Goal: Transaction & Acquisition: Book appointment/travel/reservation

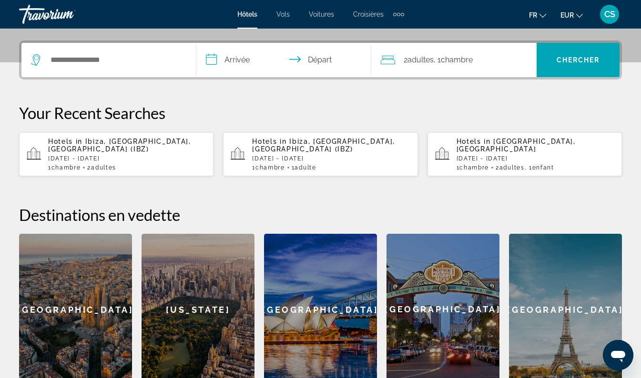
scroll to position [225, 0]
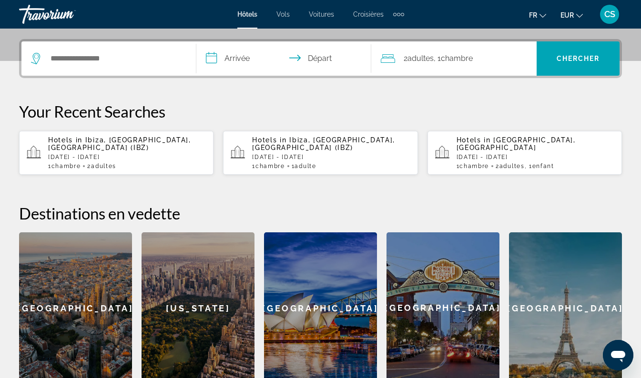
click at [126, 154] on p "[DATE] - [DATE]" at bounding box center [127, 157] width 158 height 7
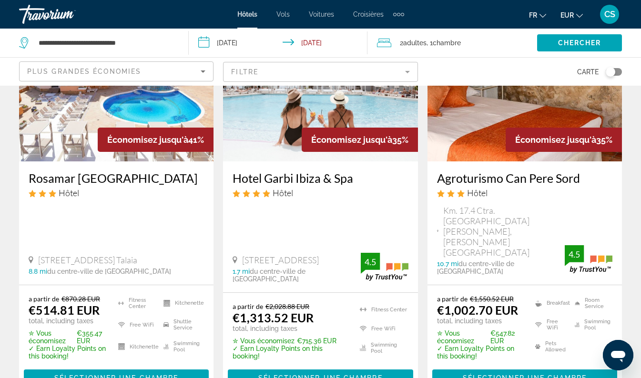
click at [185, 205] on div "Rosamar Ibiza Hotel Hôtel" at bounding box center [116, 188] width 175 height 34
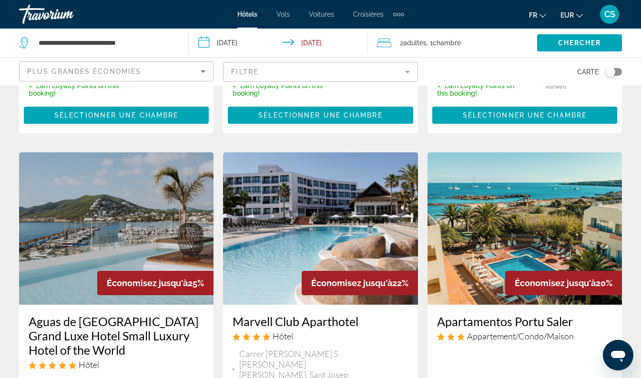
scroll to position [763, 0]
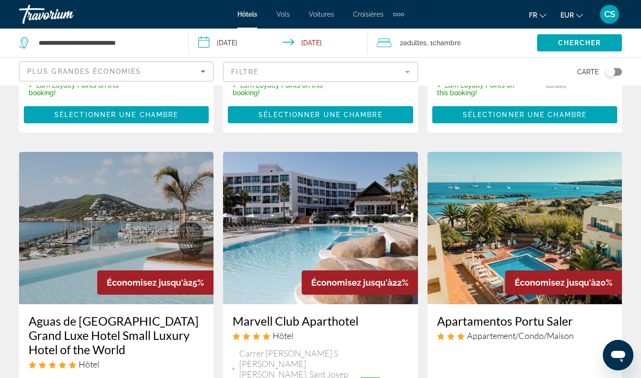
click at [138, 314] on h3 "Aguas de Ibiza Grand Luxe Hotel Small Luxury Hotel of the World" at bounding box center [116, 335] width 175 height 43
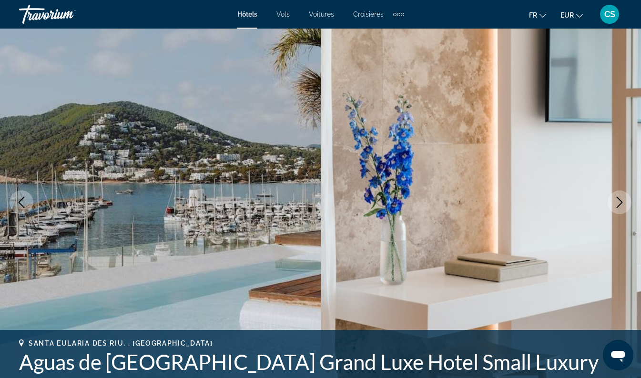
scroll to position [83, 0]
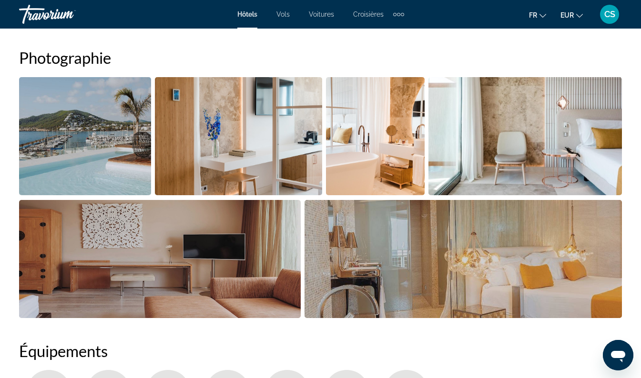
click at [245, 211] on img "Open full-screen image slider" at bounding box center [160, 259] width 282 height 118
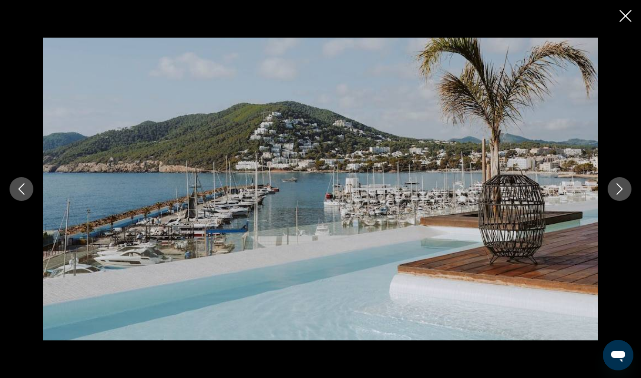
scroll to position [644, 0]
click at [626, 19] on icon "Close slideshow" at bounding box center [625, 16] width 12 height 12
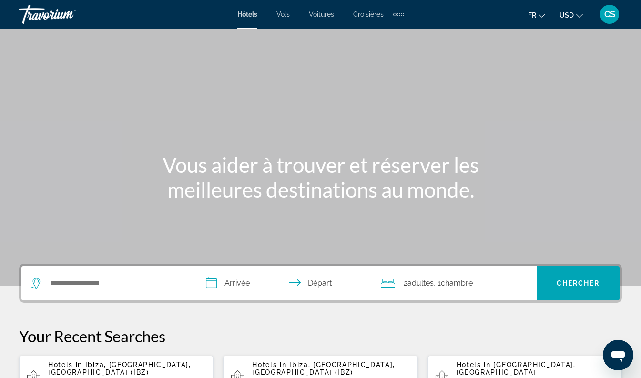
click at [570, 15] on span "USD" at bounding box center [566, 15] width 14 height 8
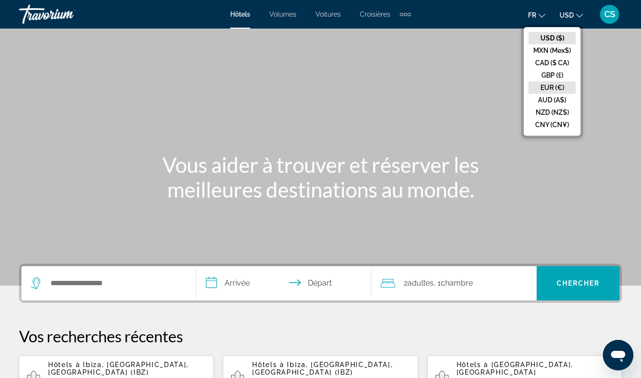
click at [551, 88] on button "EUR (€)" at bounding box center [551, 87] width 47 height 12
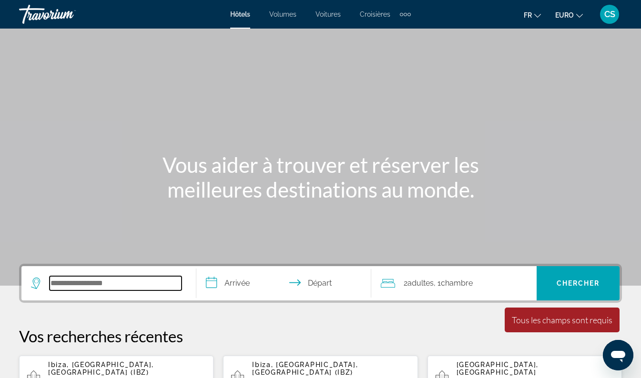
click at [94, 287] on input "Widget de recherche" at bounding box center [116, 283] width 132 height 14
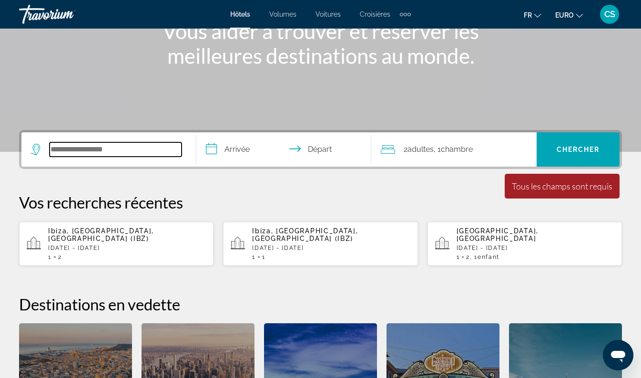
scroll to position [233, 0]
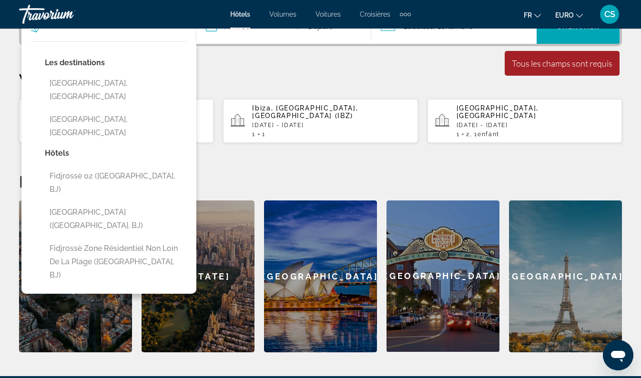
click at [137, 224] on div "Les destinations [GEOGRAPHIC_DATA], [GEOGRAPHIC_DATA] [GEOGRAPHIC_DATA], [GEOGR…" at bounding box center [108, 167] width 175 height 253
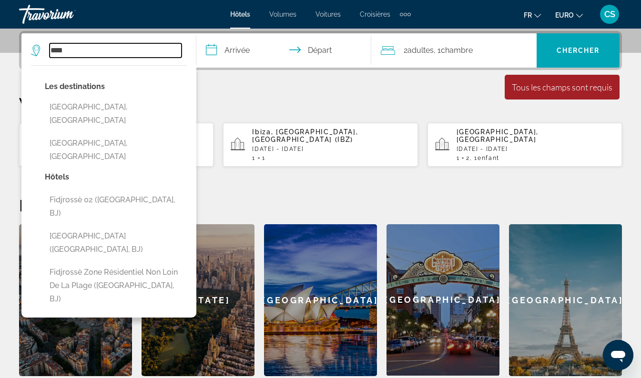
click at [112, 49] on input "****" at bounding box center [116, 50] width 132 height 14
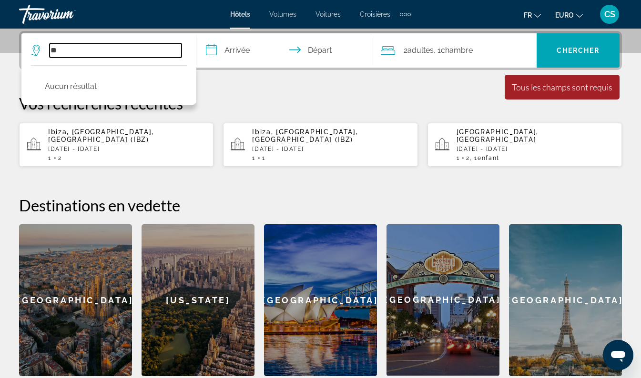
type input "*"
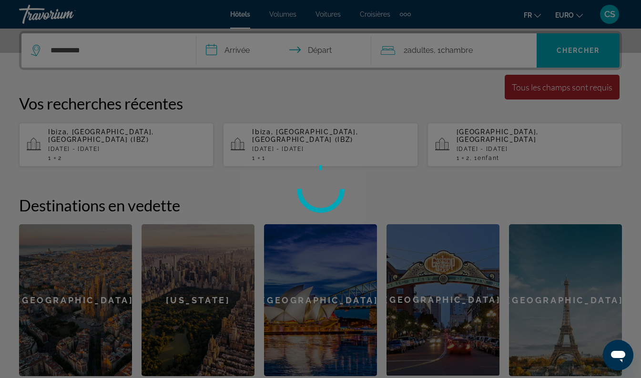
click at [70, 46] on div at bounding box center [320, 189] width 641 height 378
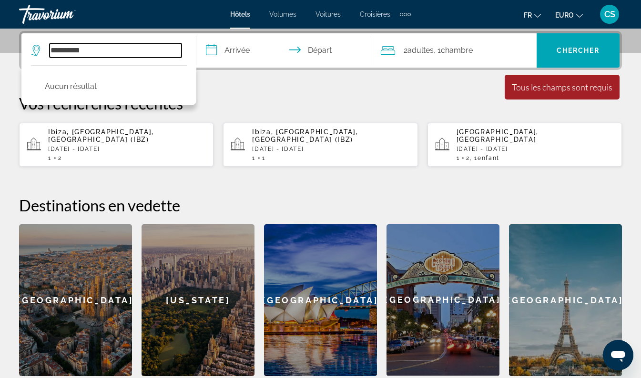
click at [74, 50] on input "**********" at bounding box center [116, 50] width 132 height 14
click at [87, 53] on input "***" at bounding box center [116, 50] width 132 height 14
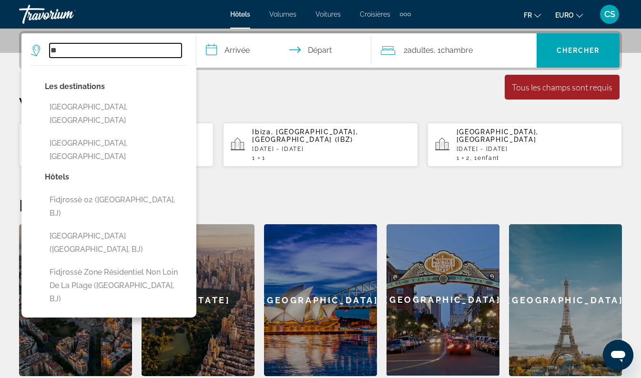
type input "*"
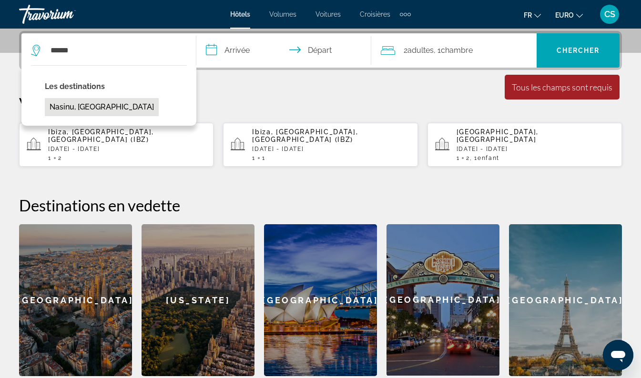
click at [105, 111] on button "Nasinu, [GEOGRAPHIC_DATA]" at bounding box center [102, 107] width 114 height 18
type input "**********"
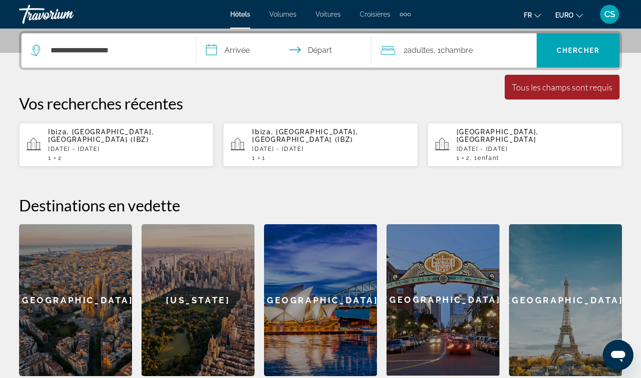
click at [246, 49] on input "**********" at bounding box center [285, 51] width 179 height 37
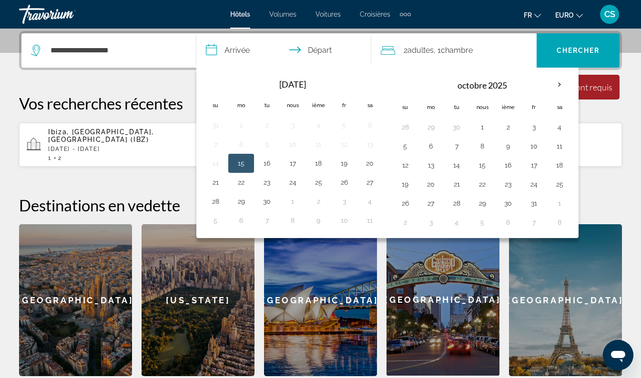
click at [570, 84] on th "Prochain" at bounding box center [560, 84] width 26 height 21
click at [563, 84] on th "Prochain" at bounding box center [560, 84] width 26 height 21
click at [561, 87] on th "Prochain" at bounding box center [560, 84] width 26 height 21
click at [561, 88] on th "Prochain" at bounding box center [560, 84] width 26 height 21
click at [558, 84] on th "Prochain" at bounding box center [560, 84] width 26 height 21
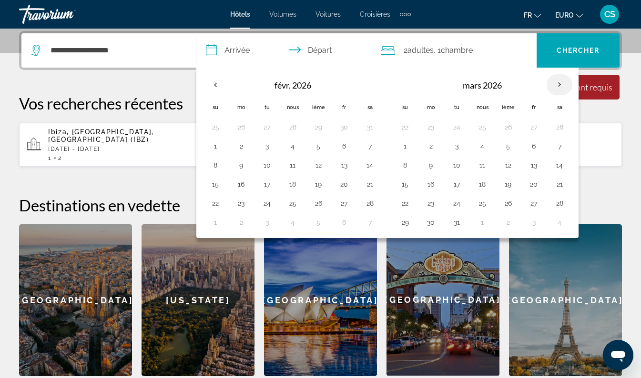
click at [559, 80] on th "Prochain" at bounding box center [560, 84] width 26 height 21
click at [562, 81] on th "Prochain" at bounding box center [560, 84] width 26 height 21
click at [534, 125] on button "1" at bounding box center [533, 127] width 15 height 13
click at [534, 146] on button "8" at bounding box center [533, 146] width 15 height 13
type input "**********"
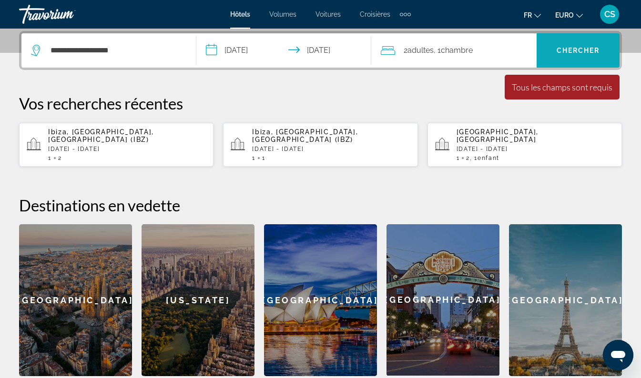
click at [574, 49] on span "Chercher" at bounding box center [578, 51] width 43 height 8
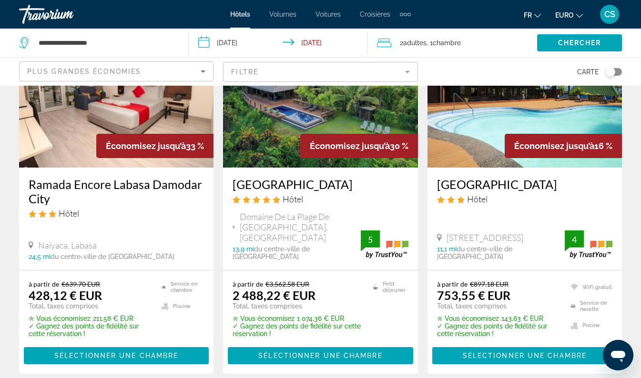
scroll to position [101, 0]
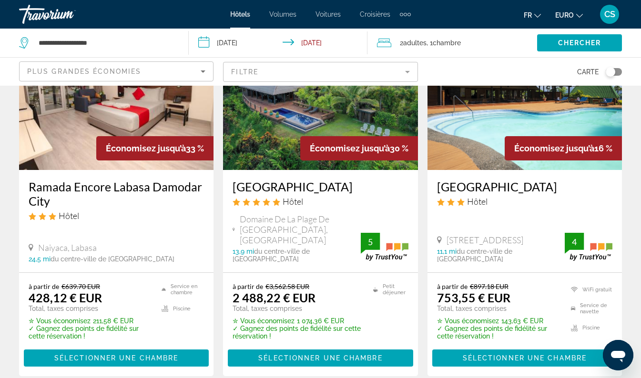
click at [551, 283] on div "à partir de €897.18 EUR 753,55 € EUR Total, taxes comprises" at bounding box center [498, 298] width 122 height 30
click at [568, 258] on div "[GEOGRAPHIC_DATA] Hôtel [STREET_ADDRESS][GEOGRAPHIC_DATA], [GEOGRAPHIC_DATA] mi…" at bounding box center [524, 221] width 194 height 102
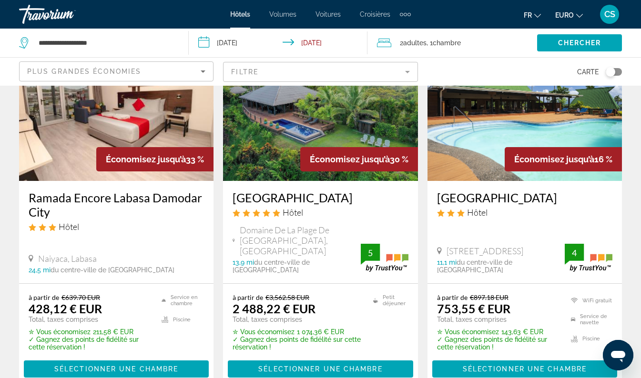
scroll to position [91, 0]
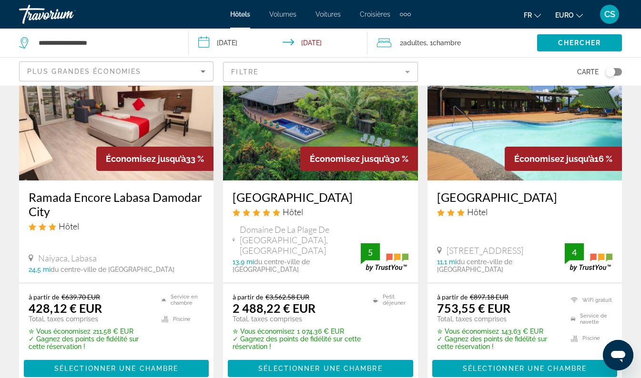
click at [438, 190] on h3 "[GEOGRAPHIC_DATA]" at bounding box center [524, 197] width 175 height 14
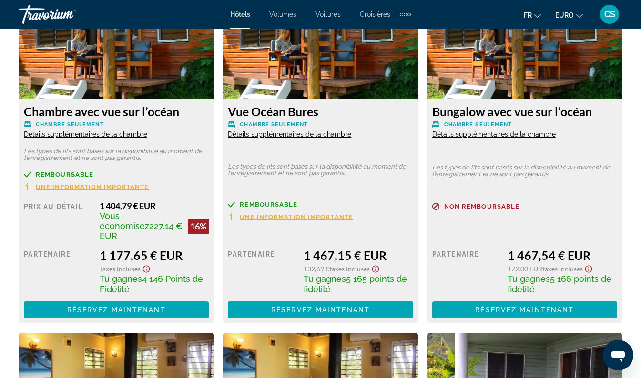
scroll to position [1894, 0]
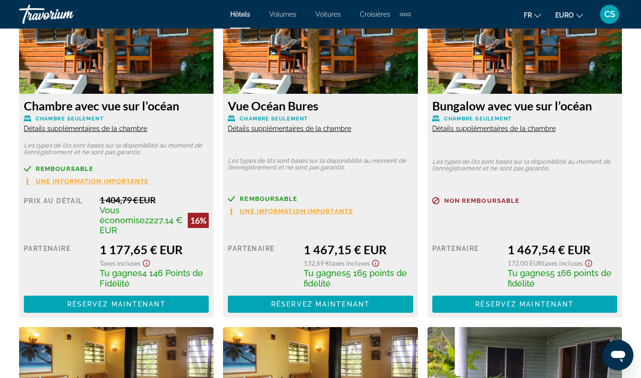
click at [317, 225] on div "Prix au détail 0,00 $ quand vous échangez Partenaire 1 467,15 € EUR 132,69 € Ta…" at bounding box center [320, 269] width 185 height 88
click at [318, 225] on div "Prix au détail 0,00 $ quand vous échangez Partenaire 1 467,15 € EUR 132,69 € Ta…" at bounding box center [320, 269] width 185 height 88
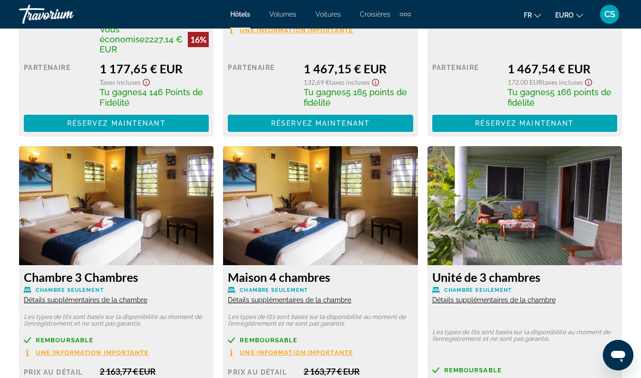
scroll to position [1934, 0]
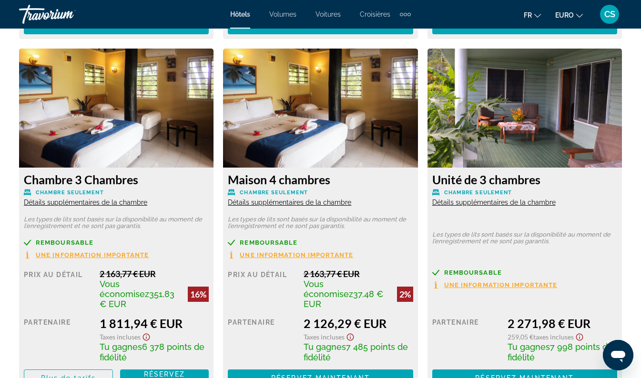
click at [192, 342] on span "6 378 points de fidélité" at bounding box center [152, 352] width 105 height 20
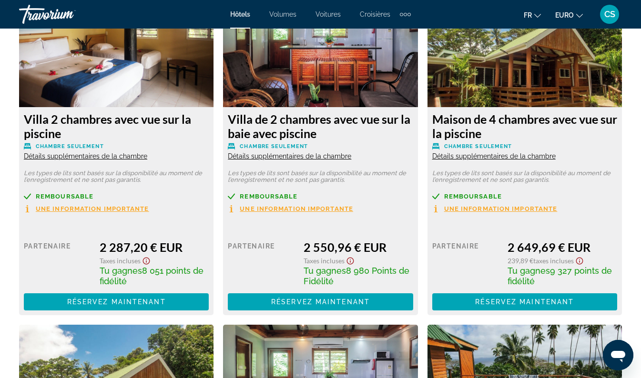
scroll to position [2663, 0]
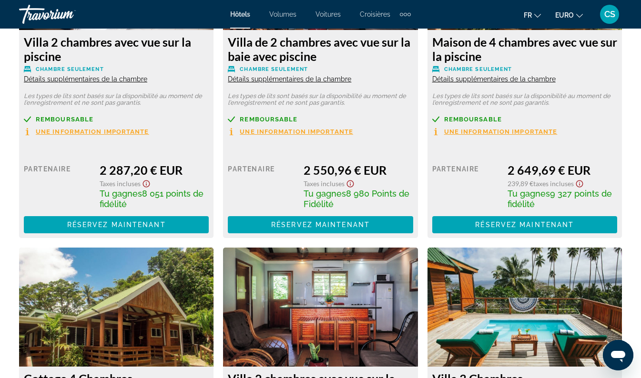
click at [308, 258] on img "Contenu principal" at bounding box center [320, 307] width 194 height 119
click at [133, 304] on img "Contenu principal" at bounding box center [116, 307] width 194 height 119
click at [132, 296] on img "Contenu principal" at bounding box center [116, 307] width 194 height 119
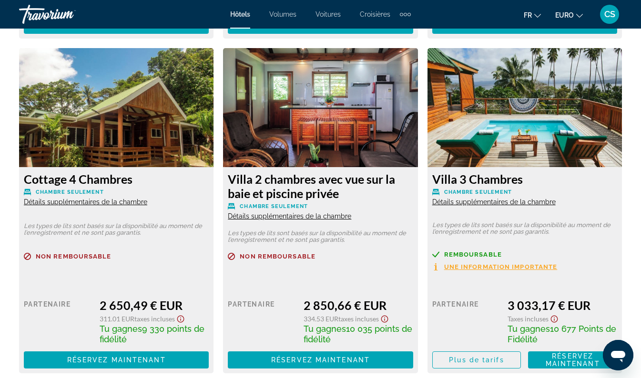
scroll to position [2862, 0]
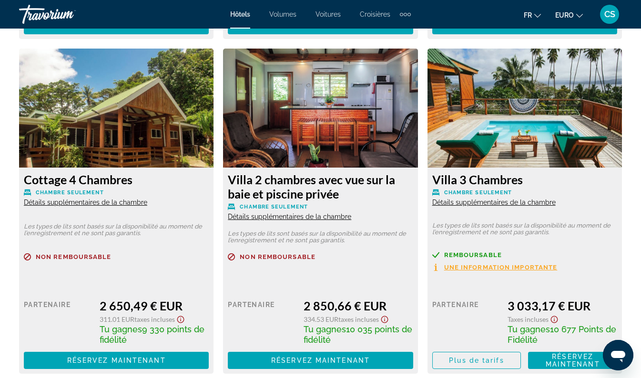
click at [139, 199] on span "Détails supplémentaires de la chambre" at bounding box center [85, 203] width 123 height 8
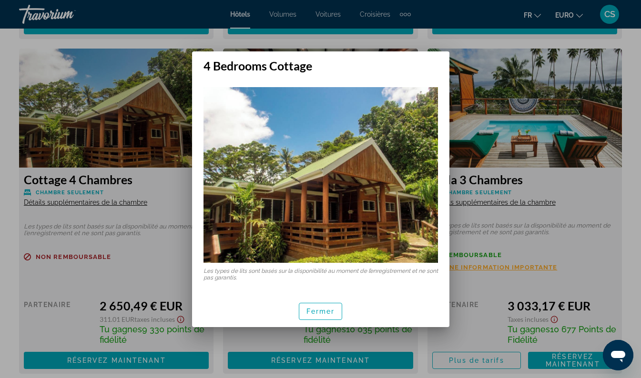
scroll to position [0, 0]
click at [140, 163] on div at bounding box center [320, 189] width 641 height 378
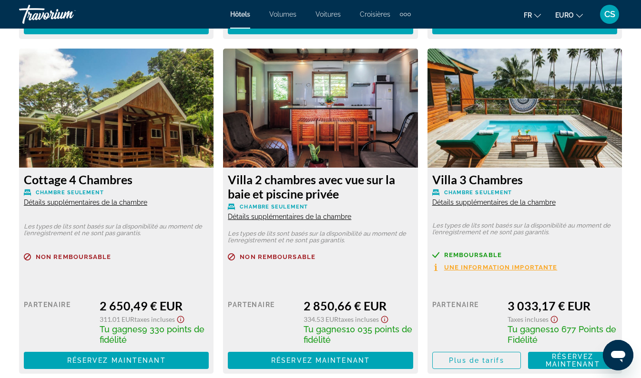
click at [139, 199] on span "Détails supplémentaires de la chambre" at bounding box center [85, 203] width 123 height 8
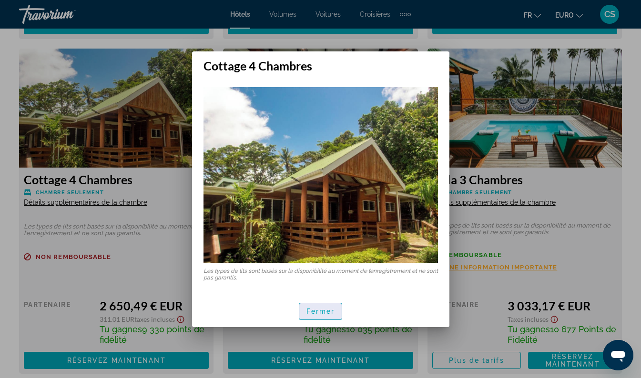
click at [323, 313] on span "Fermer" at bounding box center [320, 312] width 29 height 8
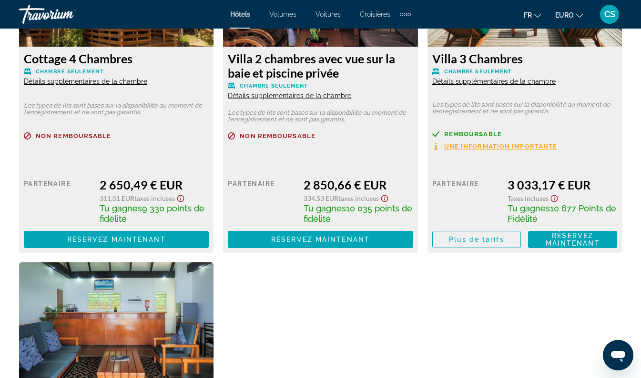
scroll to position [2911, 0]
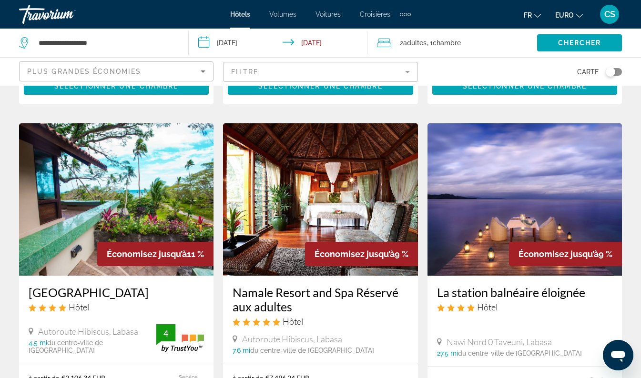
scroll to position [409, 0]
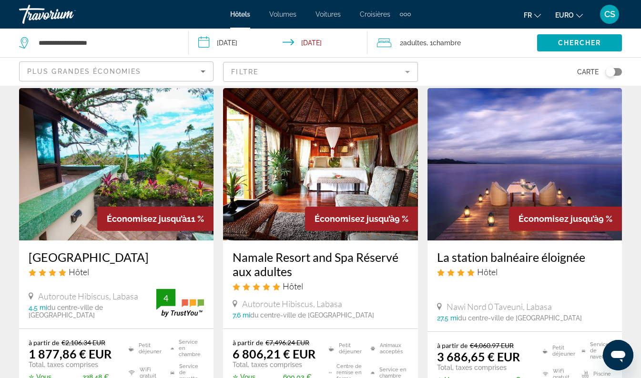
click at [31, 250] on h3 "[GEOGRAPHIC_DATA]" at bounding box center [116, 257] width 175 height 14
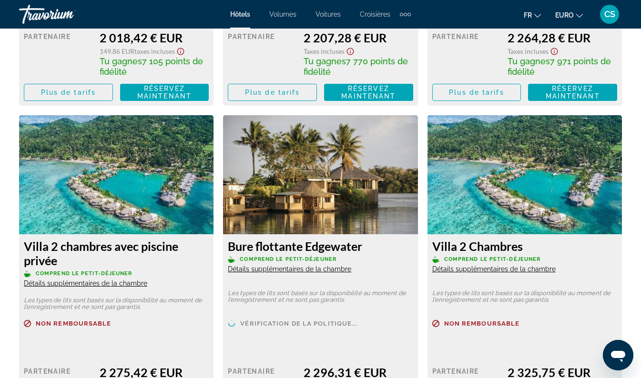
scroll to position [2123, 0]
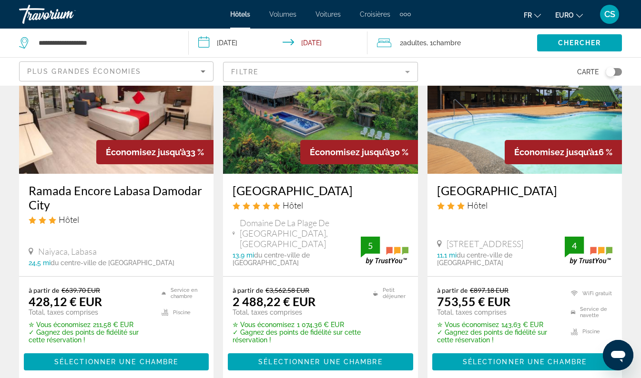
scroll to position [106, 0]
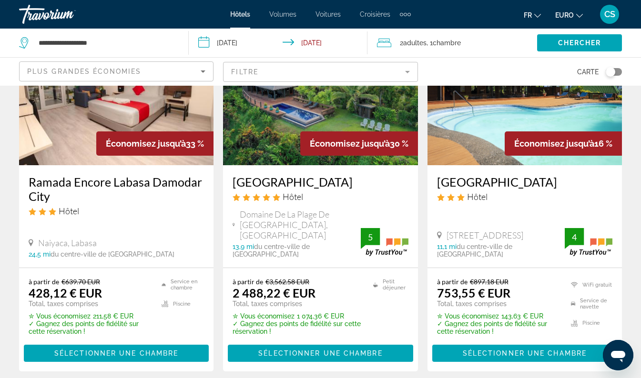
click at [171, 110] on img "Contenu principal" at bounding box center [116, 89] width 194 height 152
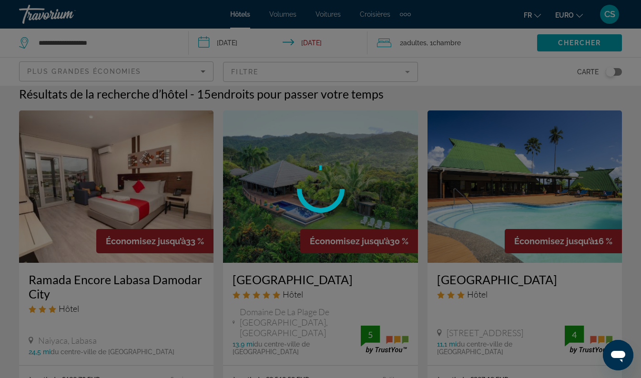
scroll to position [0, 0]
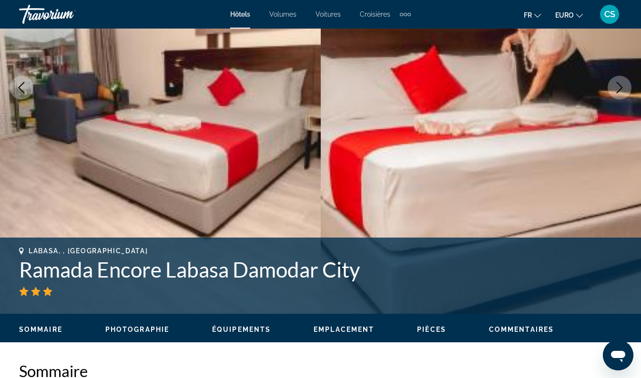
scroll to position [167, 0]
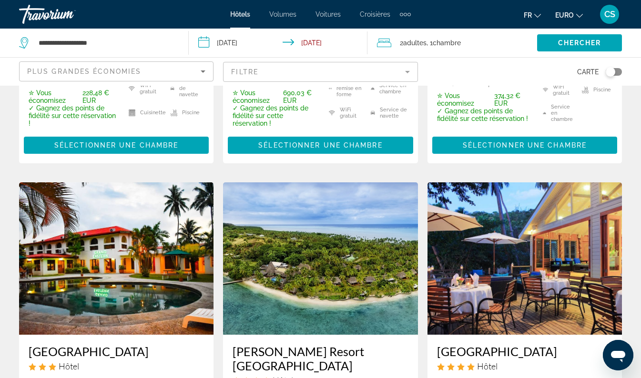
scroll to position [695, 0]
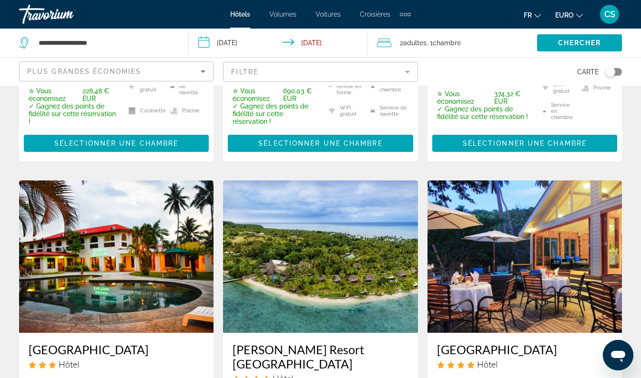
click at [317, 102] on p "✓ Gagnez des points de fidélité sur cette réservation !" at bounding box center [275, 113] width 84 height 23
click at [319, 102] on ul "Petit déjeuner Centre de remise en forme WiFi gratuit Animaux acceptés Service …" at bounding box center [362, 88] width 91 height 73
click at [338, 297] on img "Contenu principal" at bounding box center [320, 257] width 194 height 152
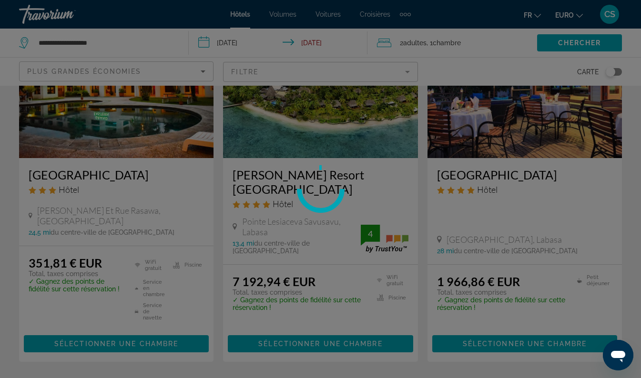
scroll to position [870, 0]
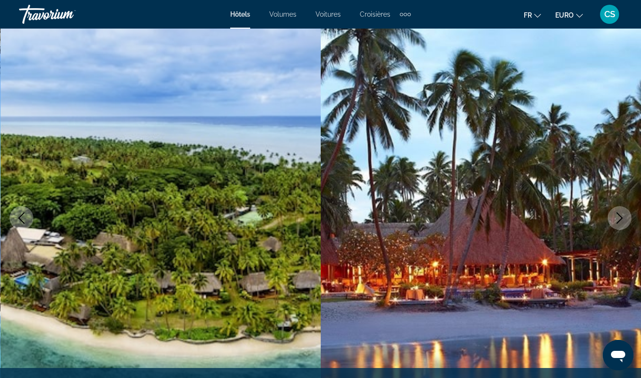
scroll to position [39, 0]
